Goal: Task Accomplishment & Management: Use online tool/utility

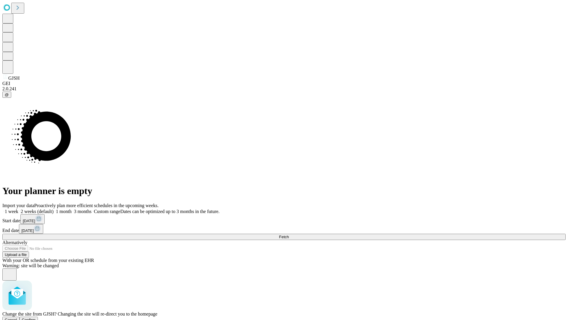
click at [36, 317] on span "Confirm" at bounding box center [29, 319] width 14 height 4
click at [72, 209] on label "1 month" at bounding box center [63, 211] width 18 height 5
click at [289, 234] on span "Fetch" at bounding box center [284, 236] width 10 height 4
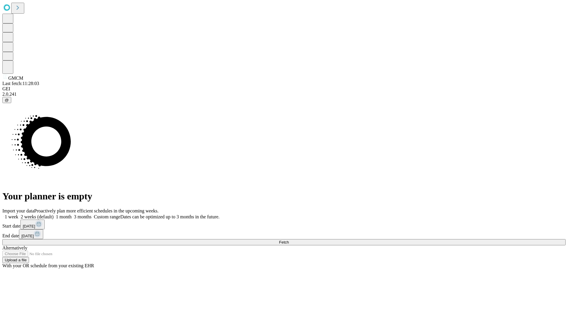
click at [72, 214] on label "1 month" at bounding box center [63, 216] width 18 height 5
click at [289, 240] on span "Fetch" at bounding box center [284, 242] width 10 height 4
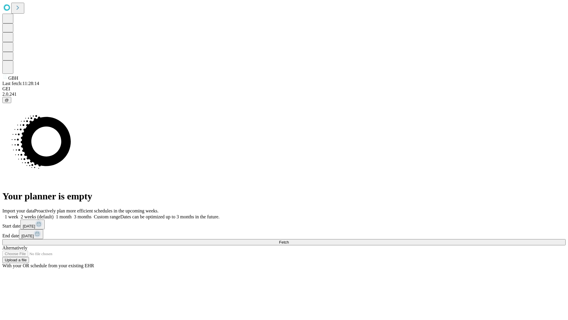
click at [72, 214] on label "1 month" at bounding box center [63, 216] width 18 height 5
click at [289, 240] on span "Fetch" at bounding box center [284, 242] width 10 height 4
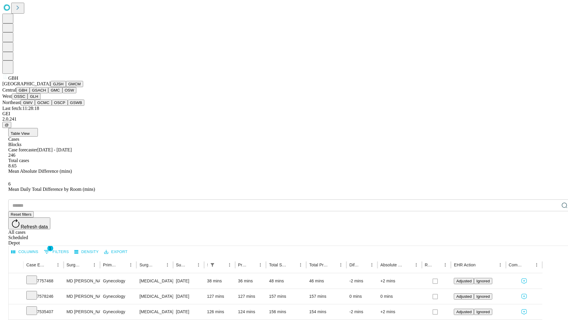
click at [46, 93] on button "GSACH" at bounding box center [39, 90] width 19 height 6
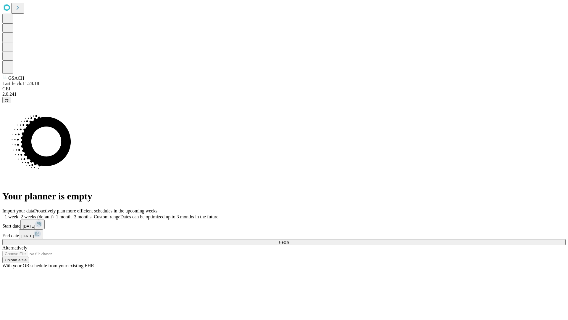
click at [72, 214] on label "1 month" at bounding box center [63, 216] width 18 height 5
click at [289, 240] on span "Fetch" at bounding box center [284, 242] width 10 height 4
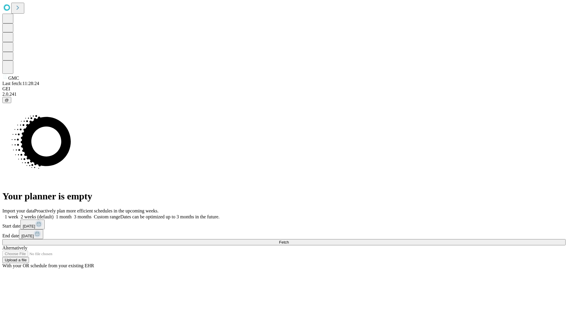
click at [72, 214] on label "1 month" at bounding box center [63, 216] width 18 height 5
click at [289, 240] on span "Fetch" at bounding box center [284, 242] width 10 height 4
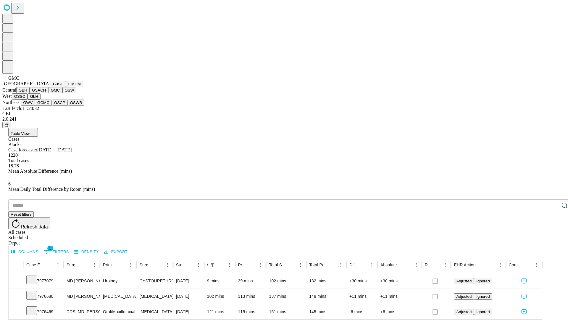
click at [62, 93] on button "OSW" at bounding box center [69, 90] width 14 height 6
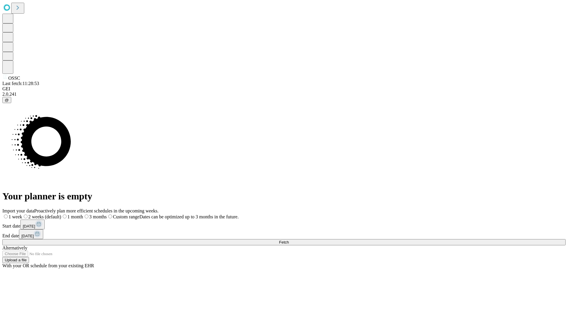
click at [289, 240] on span "Fetch" at bounding box center [284, 242] width 10 height 4
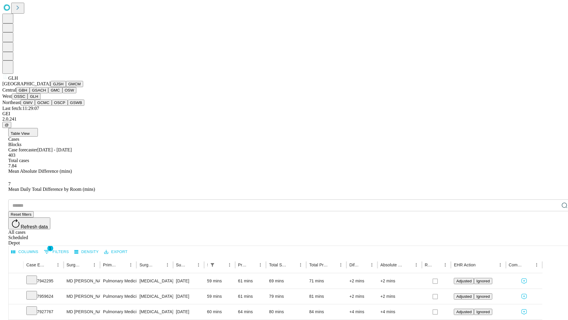
click at [35, 106] on button "GWV" at bounding box center [28, 102] width 14 height 6
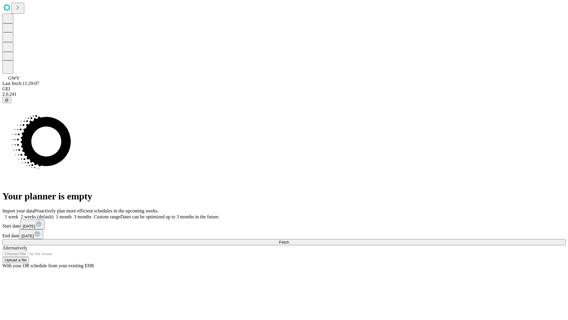
click at [72, 214] on label "1 month" at bounding box center [63, 216] width 18 height 5
click at [289, 240] on span "Fetch" at bounding box center [284, 242] width 10 height 4
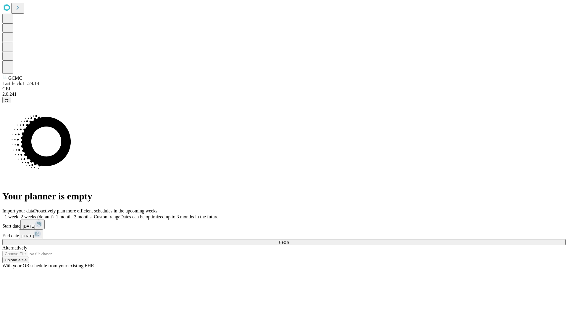
click at [289, 240] on span "Fetch" at bounding box center [284, 242] width 10 height 4
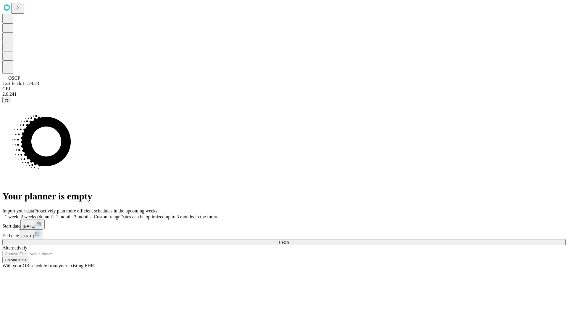
click at [72, 214] on label "1 month" at bounding box center [63, 216] width 18 height 5
click at [289, 240] on span "Fetch" at bounding box center [284, 242] width 10 height 4
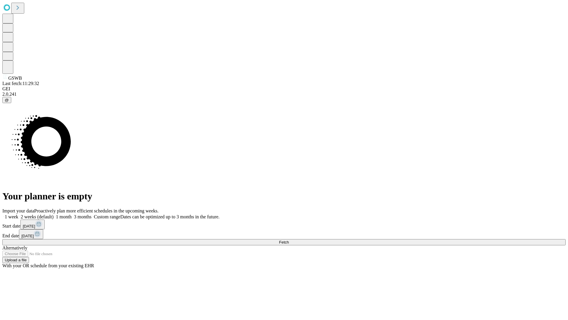
click at [72, 214] on label "1 month" at bounding box center [63, 216] width 18 height 5
click at [289, 240] on span "Fetch" at bounding box center [284, 242] width 10 height 4
